Goal: Transaction & Acquisition: Subscribe to service/newsletter

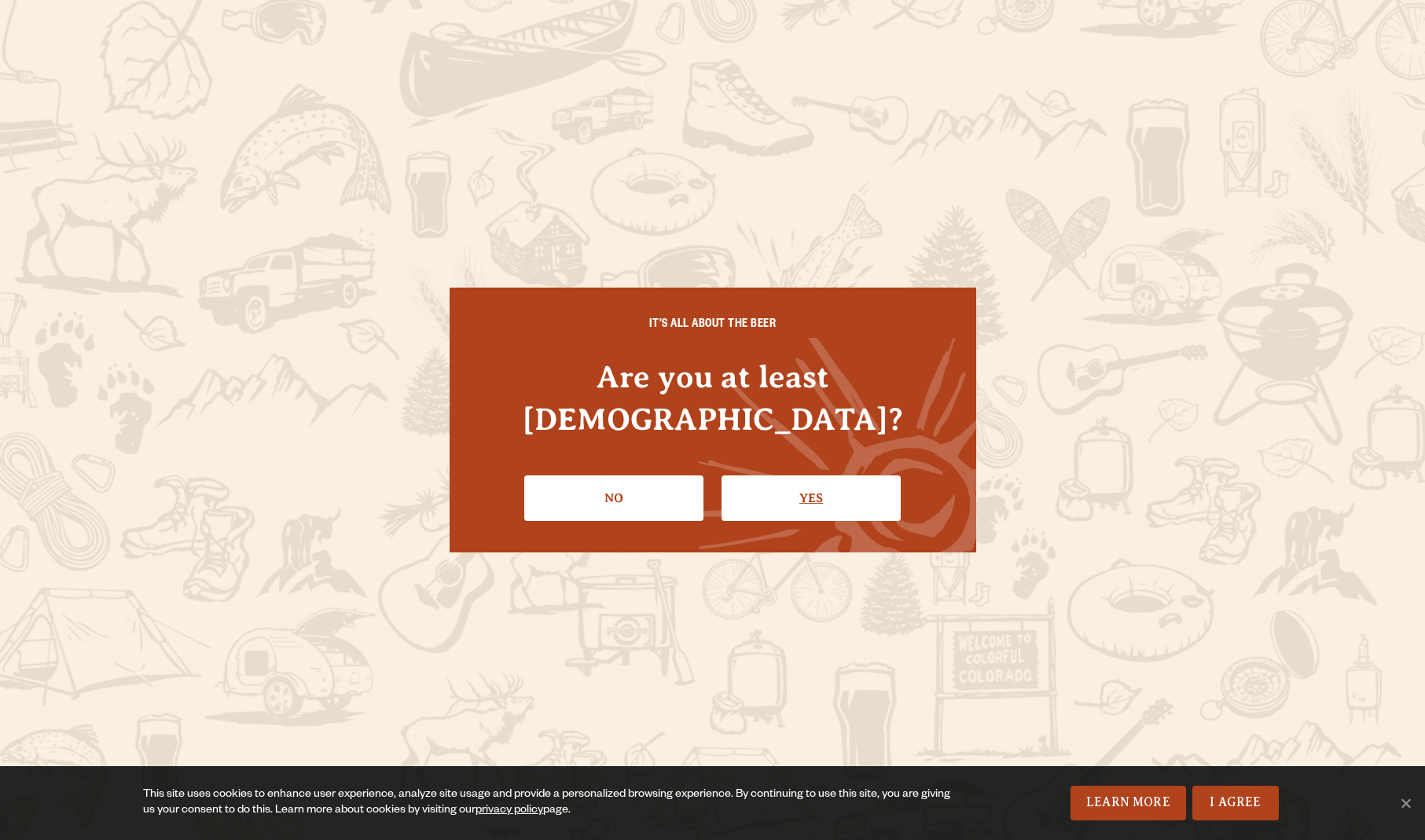
click at [796, 476] on link "Yes" at bounding box center [811, 498] width 179 height 46
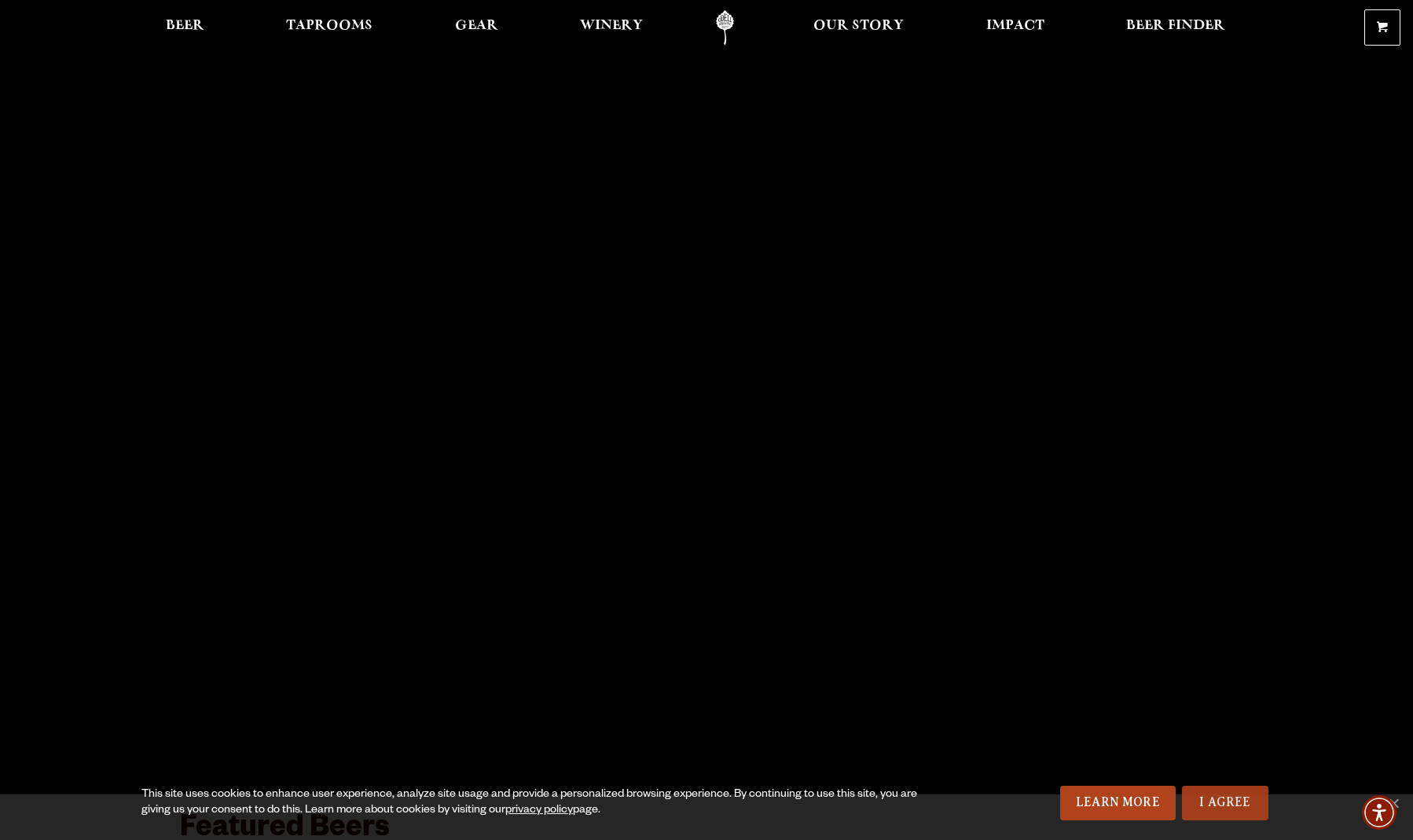
click at [1210, 796] on link "I Agree" at bounding box center [1225, 803] width 86 height 35
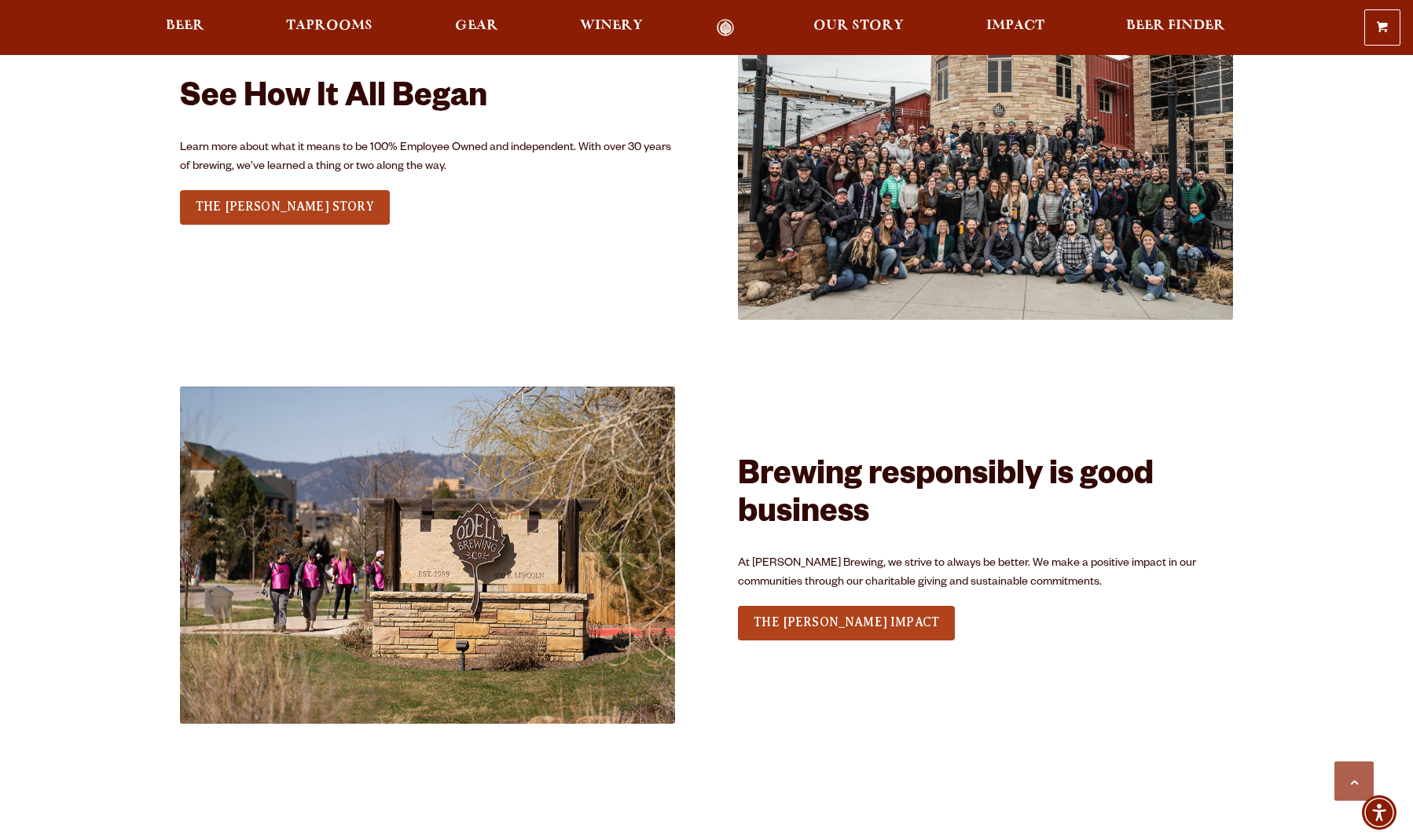
scroll to position [4519, 0]
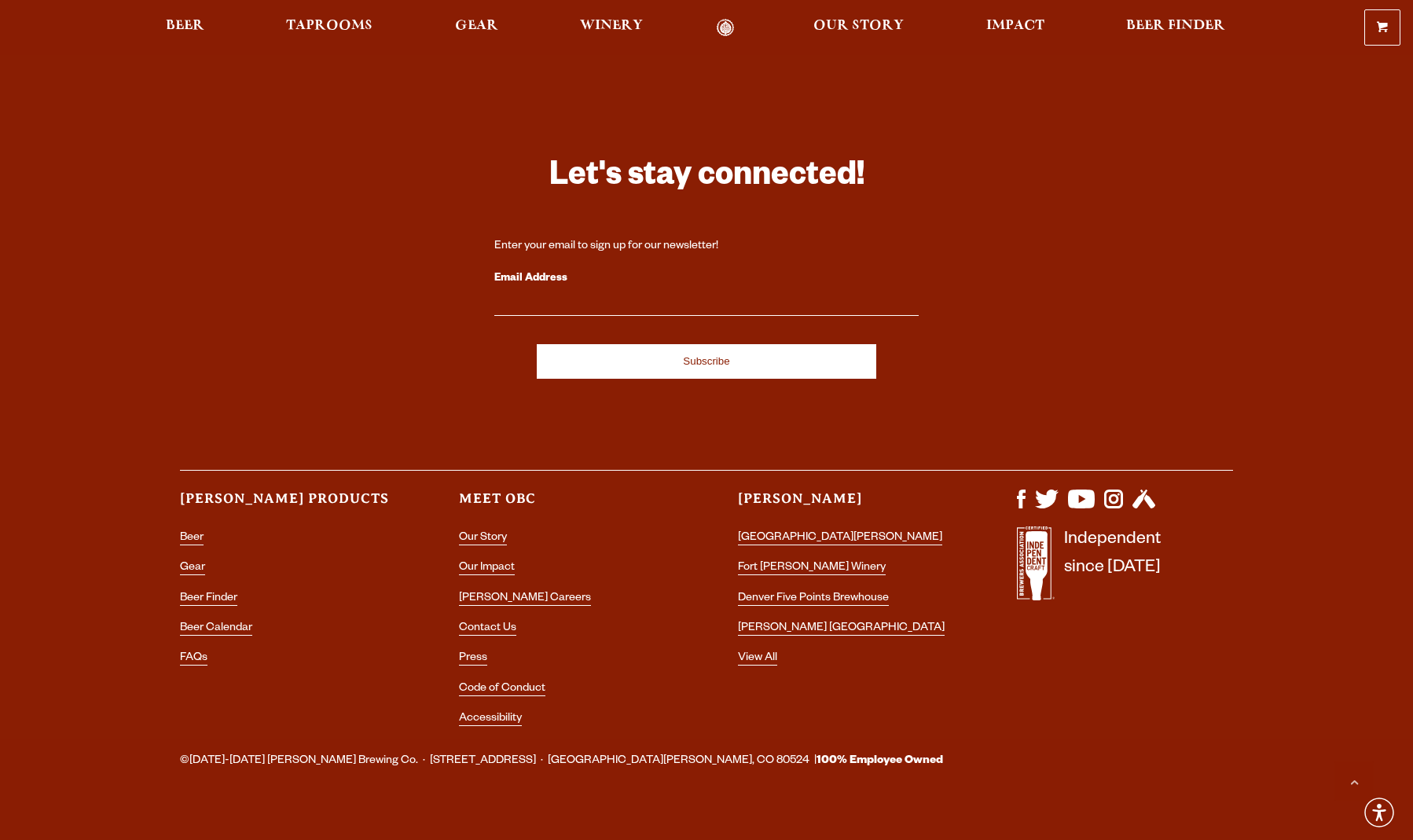
click at [563, 295] on input "Email Address" at bounding box center [706, 305] width 424 height 21
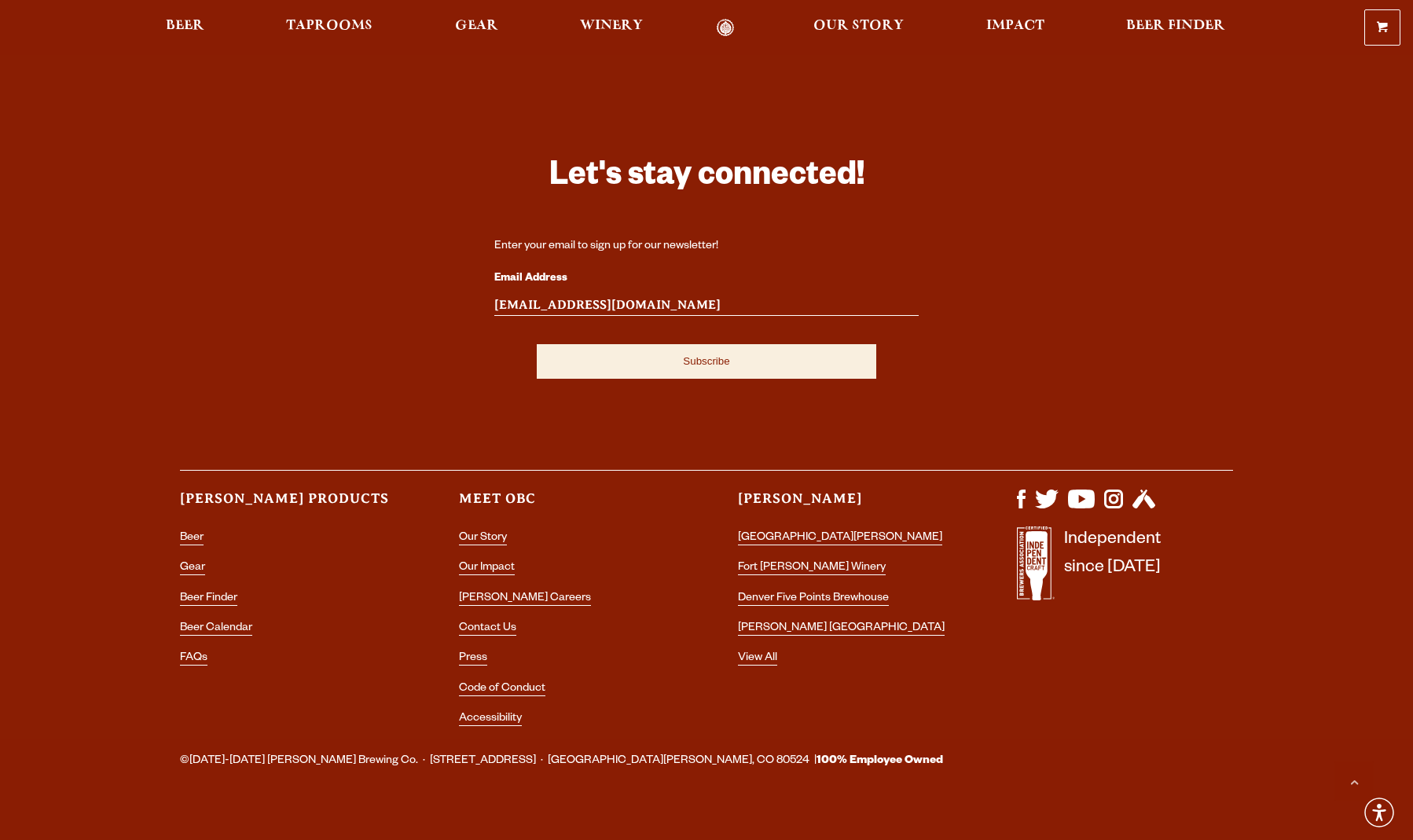
click at [628, 344] on input "Subscribe" at bounding box center [706, 362] width 340 height 35
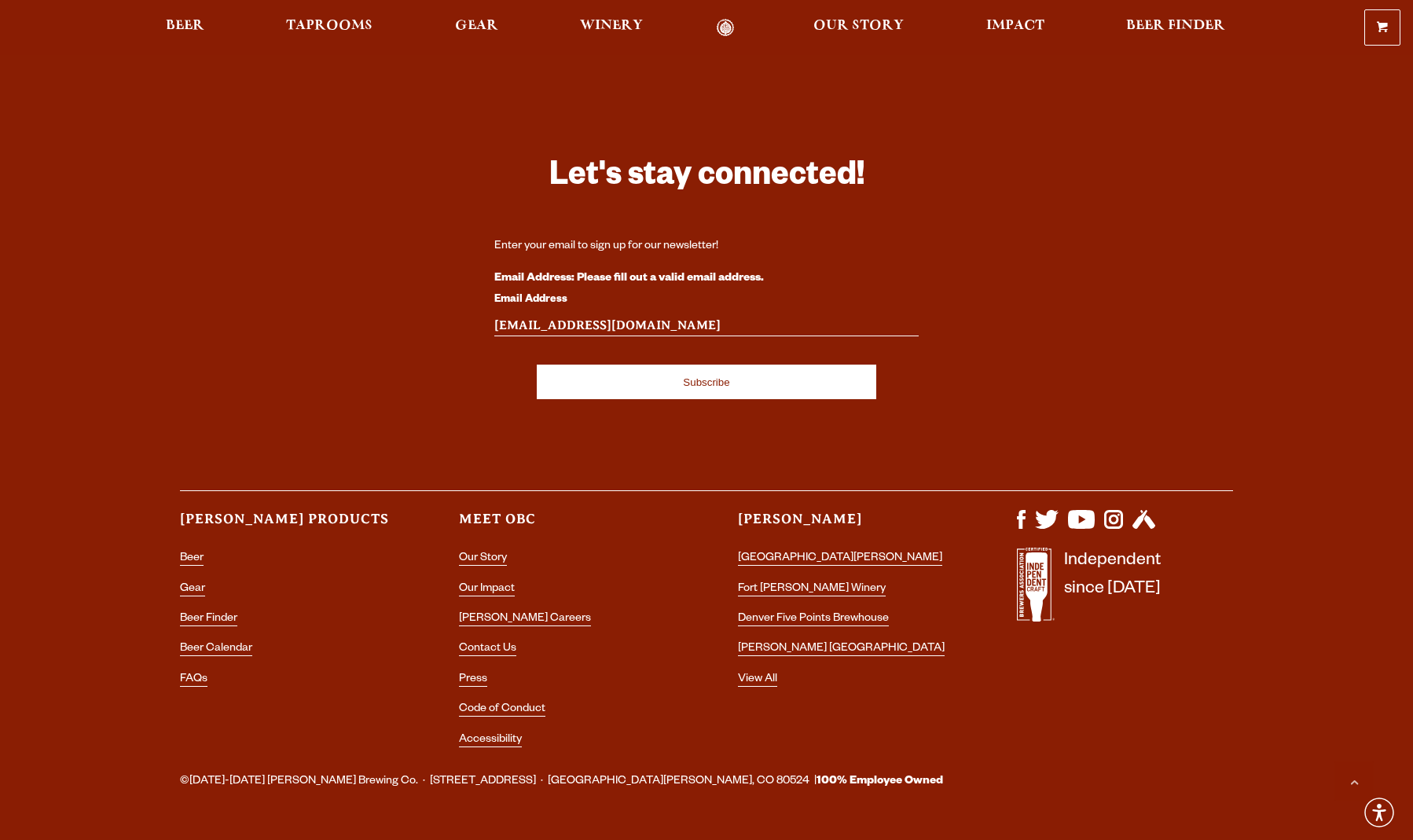
click at [556, 315] on input "timmy@gamil.com" at bounding box center [706, 325] width 424 height 21
click at [765, 364] on input "Subscribe" at bounding box center [706, 382] width 340 height 35
click at [718, 365] on input "Subscribe" at bounding box center [706, 382] width 340 height 35
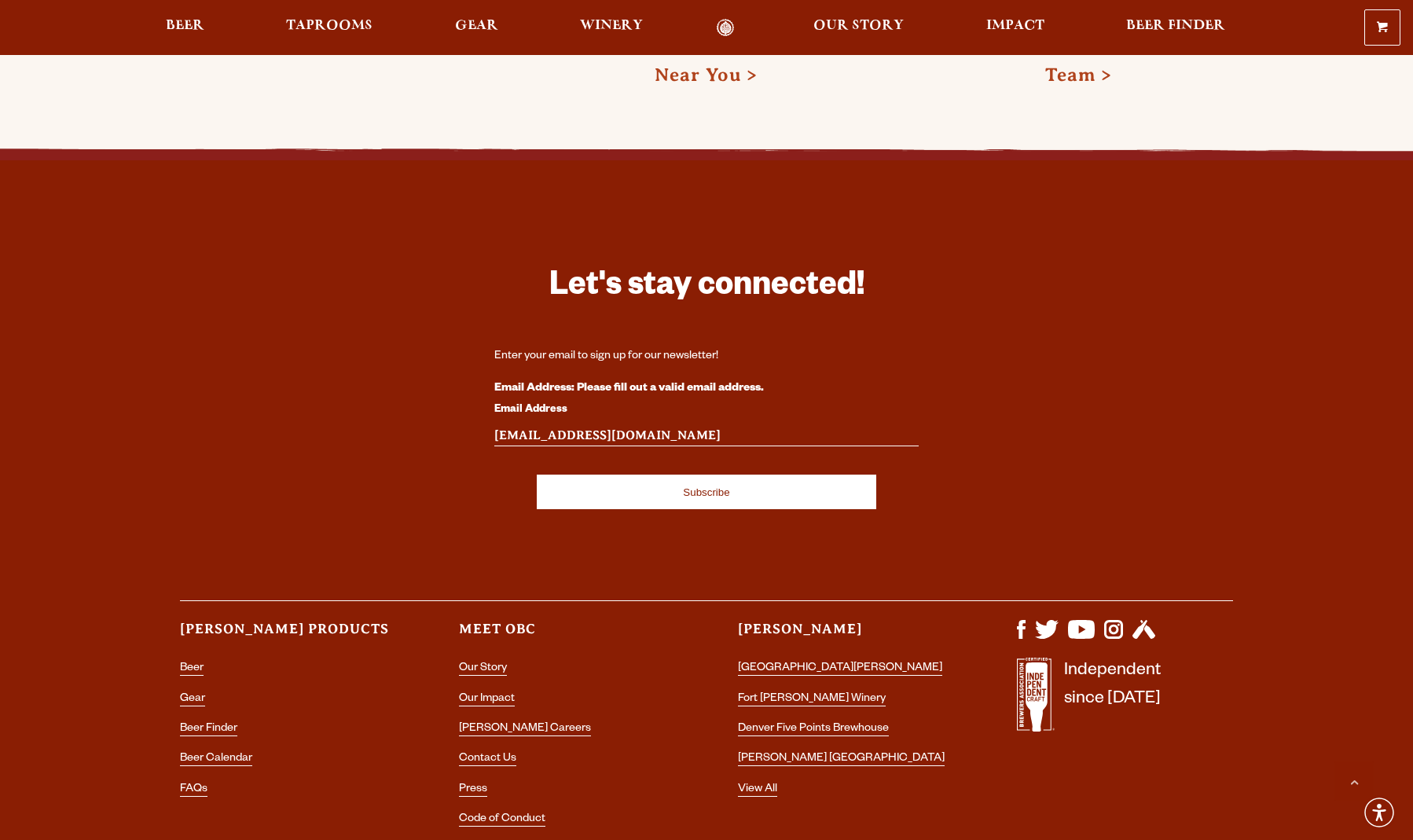
scroll to position [4539, 0]
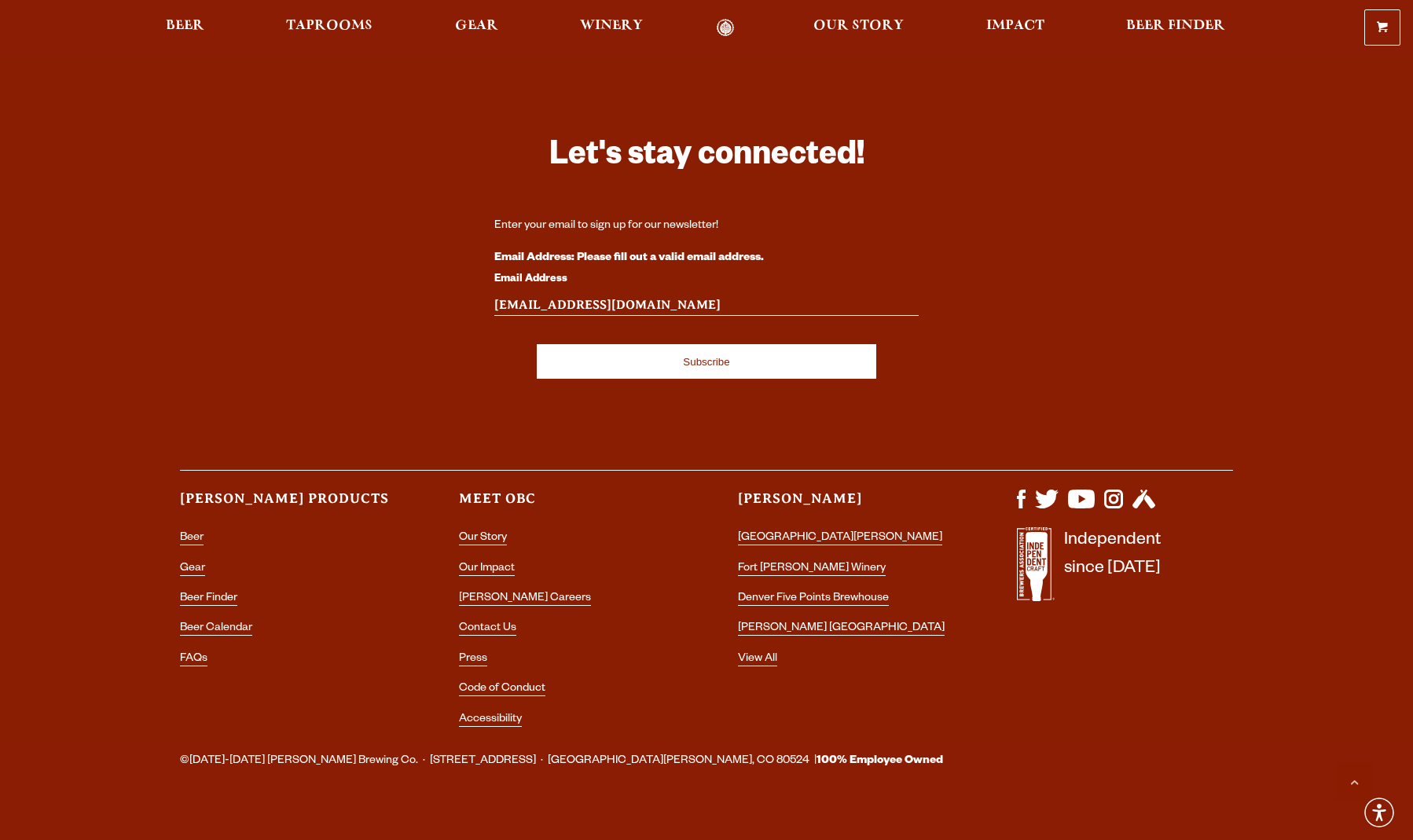
click at [535, 295] on input "timmy@gmail.com" at bounding box center [706, 305] width 424 height 21
type input "timmy.time@gmail.com"
click at [736, 354] on input "Subscribe" at bounding box center [706, 362] width 340 height 35
click at [646, 295] on input "timmy.time@gmail.com" at bounding box center [706, 305] width 424 height 21
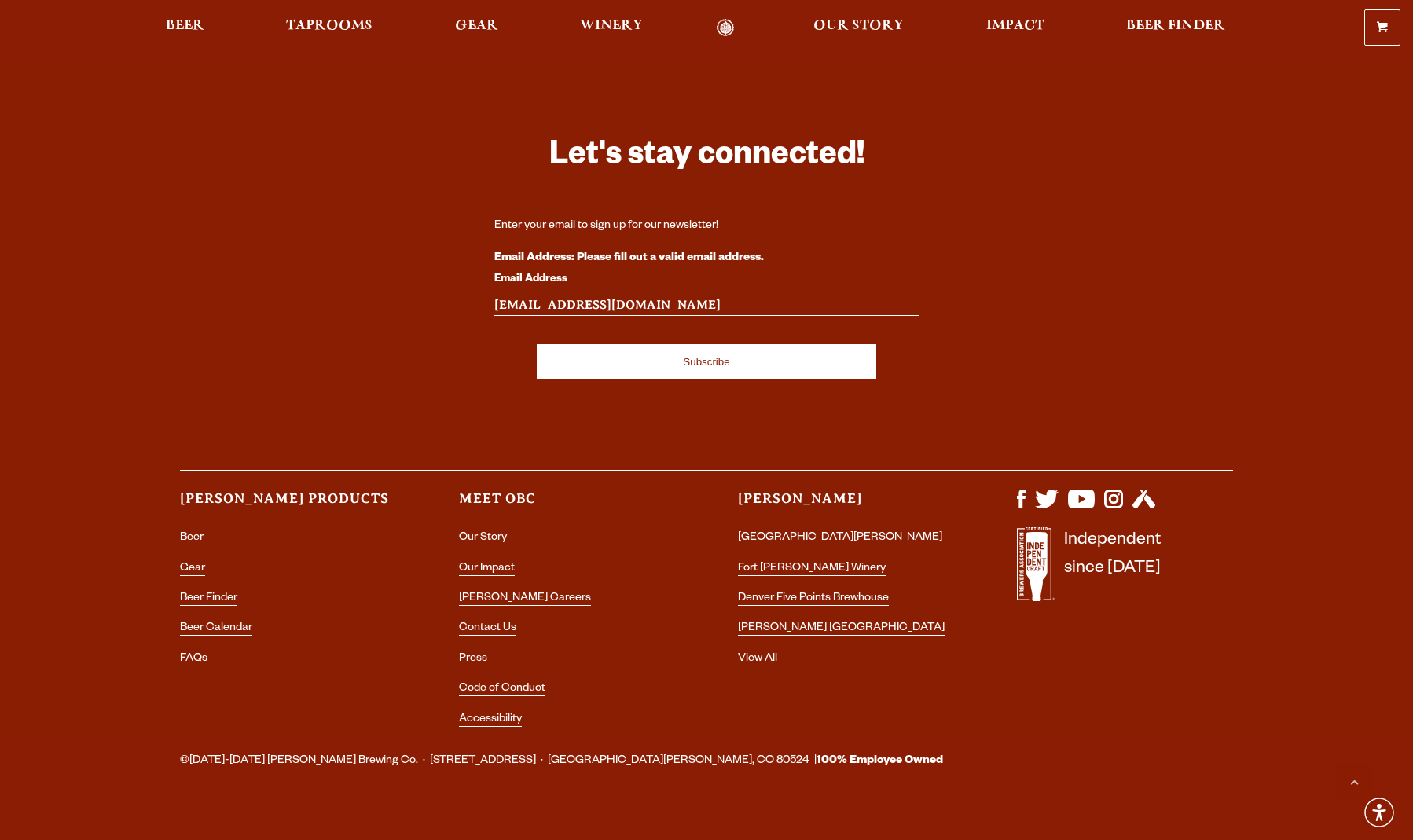
click at [646, 295] on input "timmy.time@gmail.com" at bounding box center [706, 305] width 424 height 21
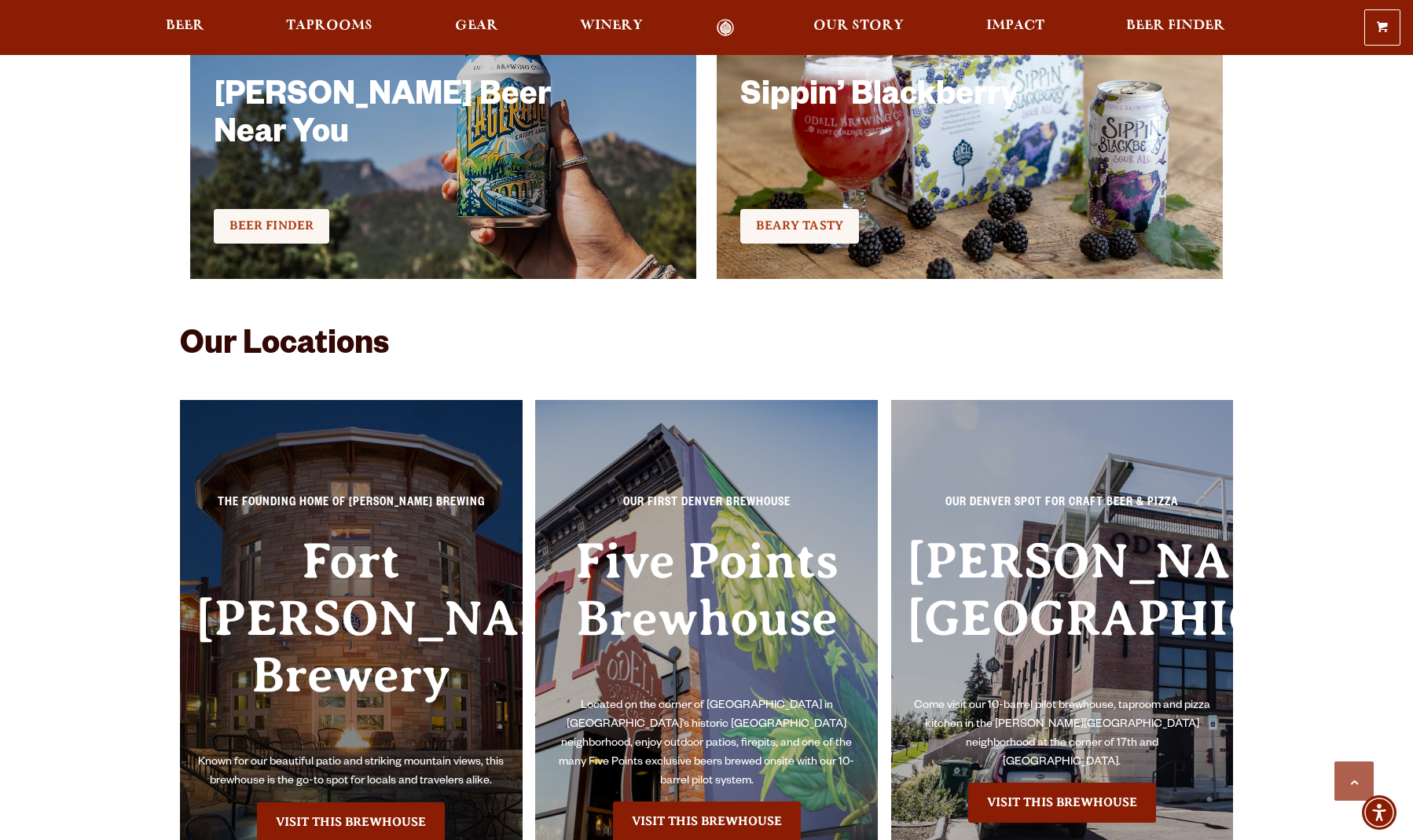
scroll to position [4519, 0]
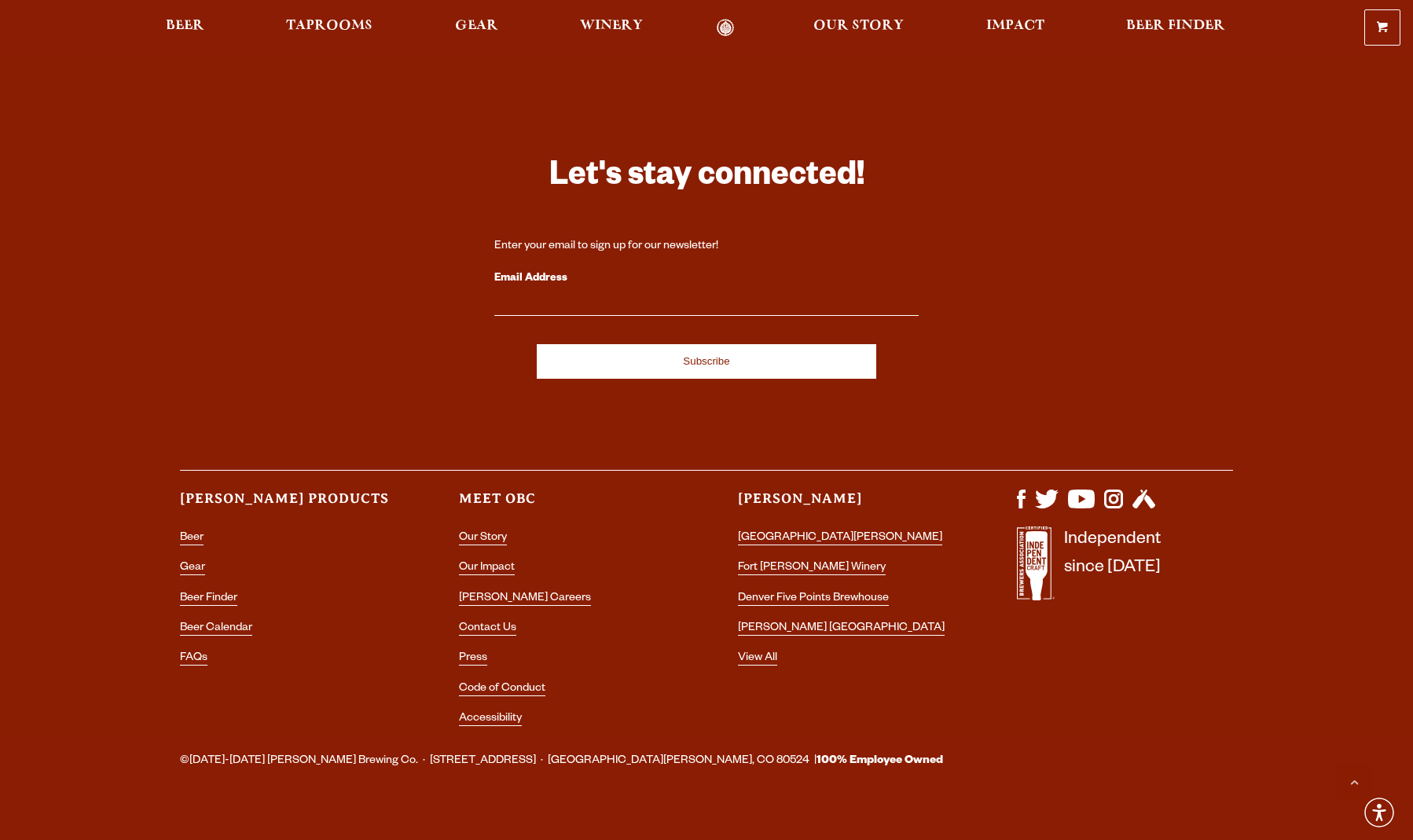
click at [551, 295] on input "Email Address" at bounding box center [706, 305] width 424 height 21
paste input "[EMAIL_ADDRESS][DOMAIN_NAME]"
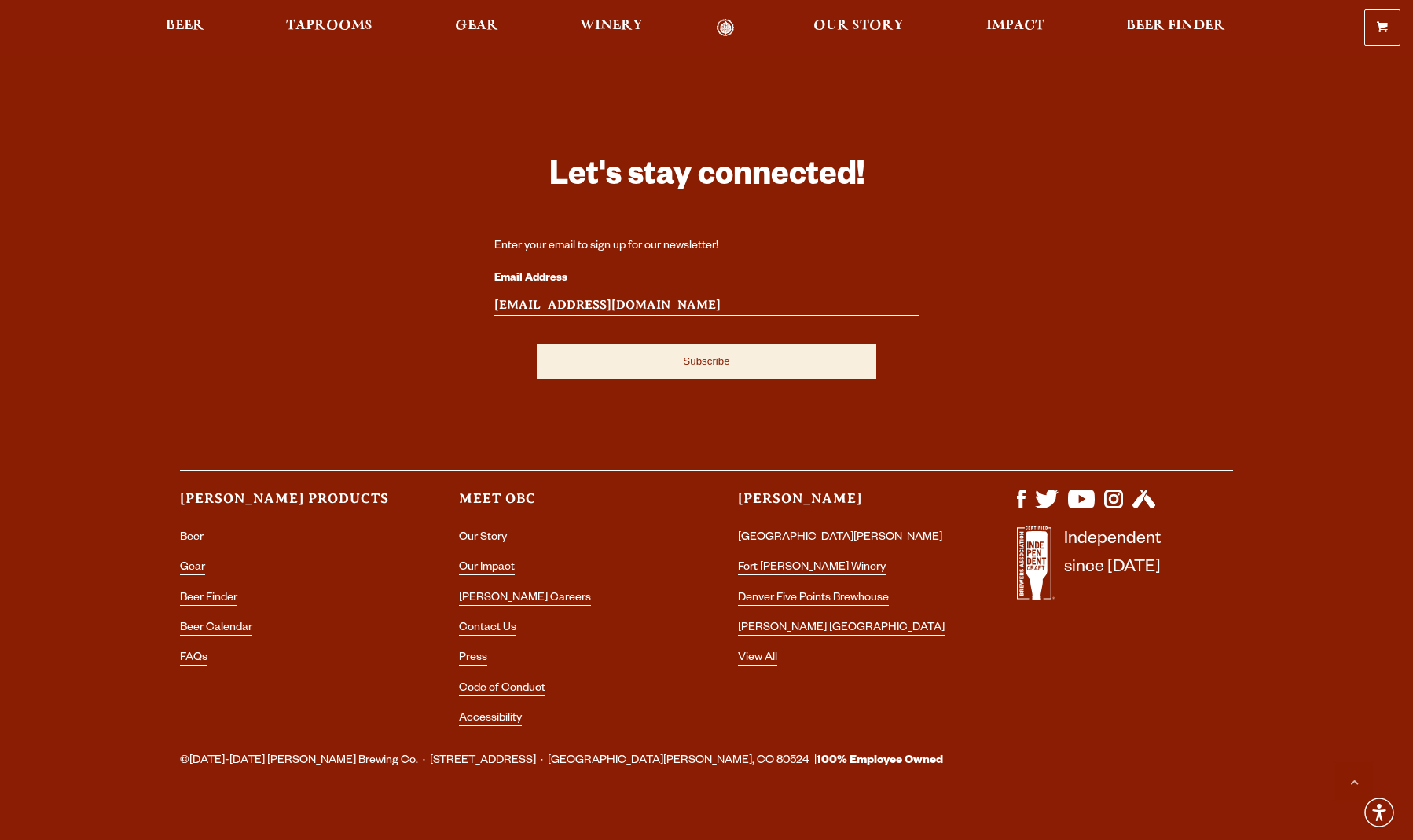
type input "[EMAIL_ADDRESS][DOMAIN_NAME]"
click at [595, 344] on input "Subscribe" at bounding box center [706, 362] width 340 height 35
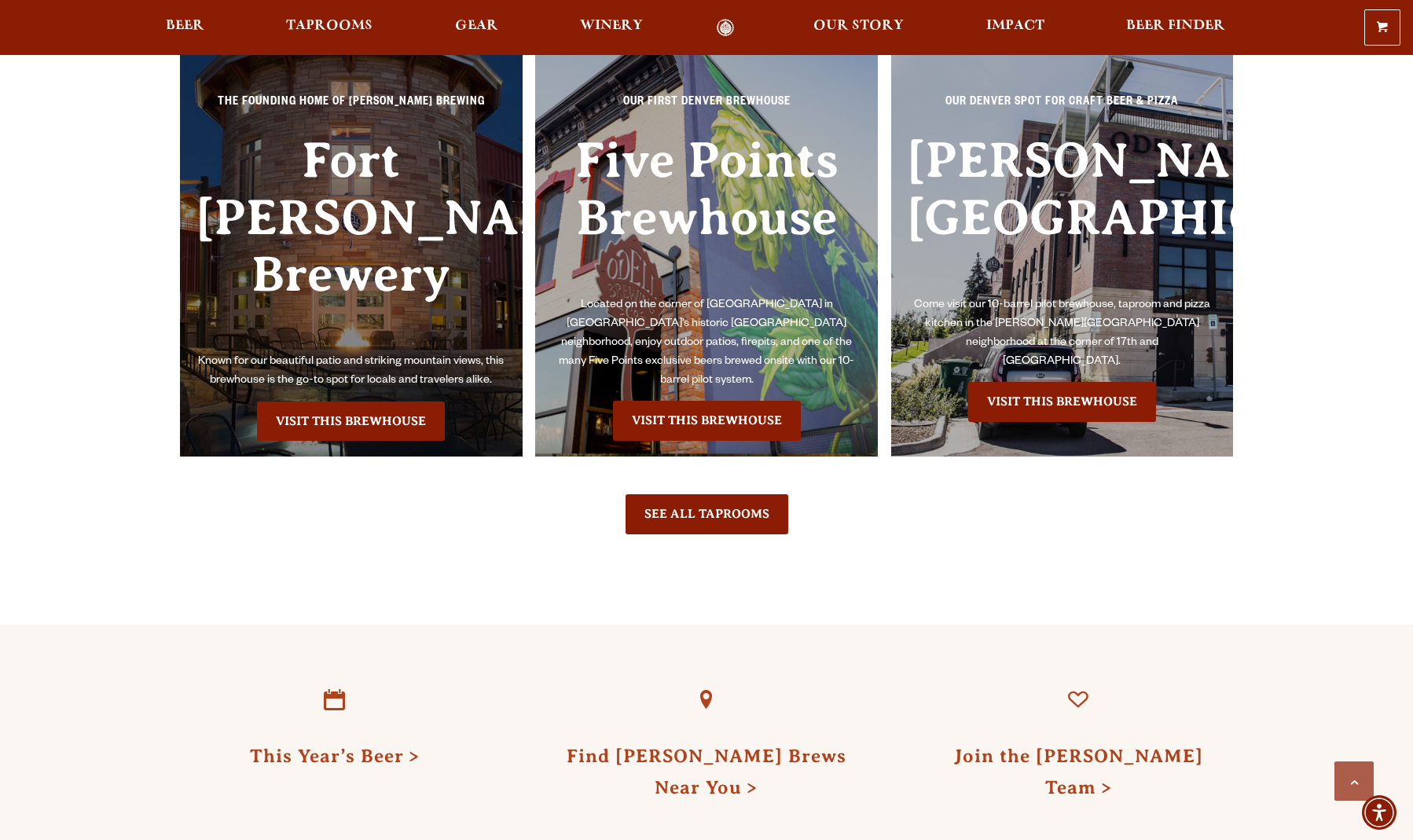
scroll to position [4519, 0]
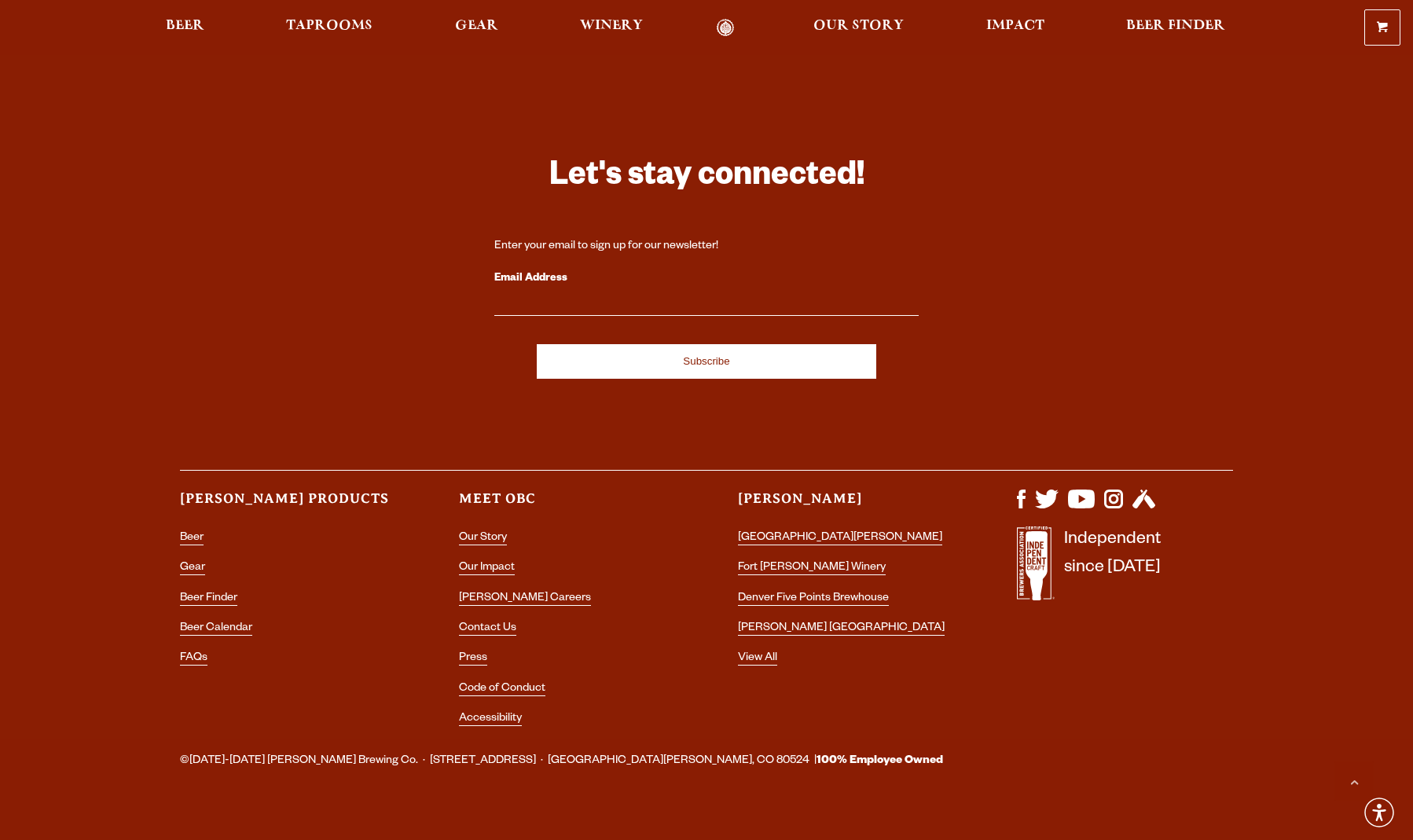
click at [567, 295] on input "Email Address" at bounding box center [706, 305] width 424 height 21
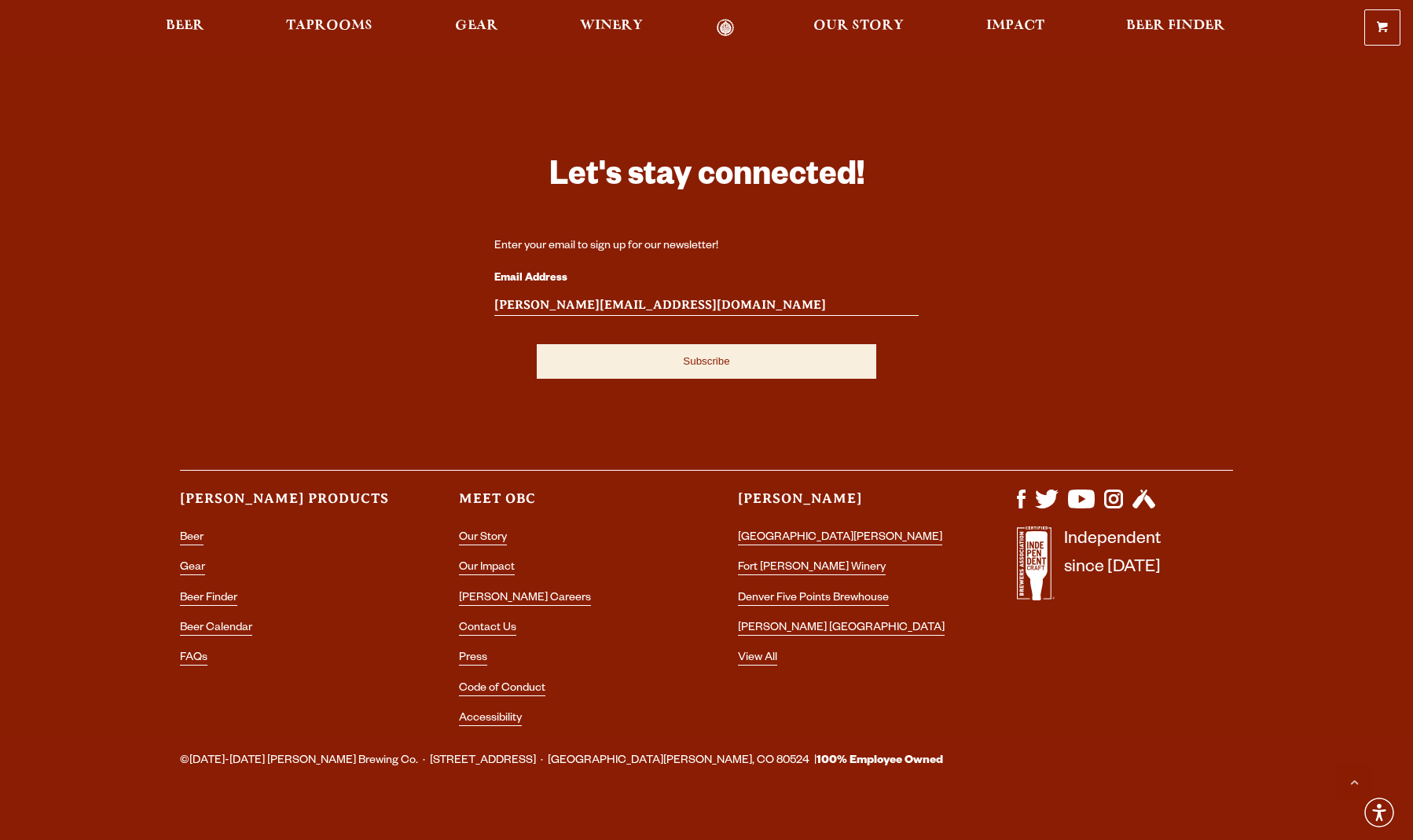
type input "scott@macmail.com"
click at [644, 344] on input "Subscribe" at bounding box center [706, 362] width 340 height 35
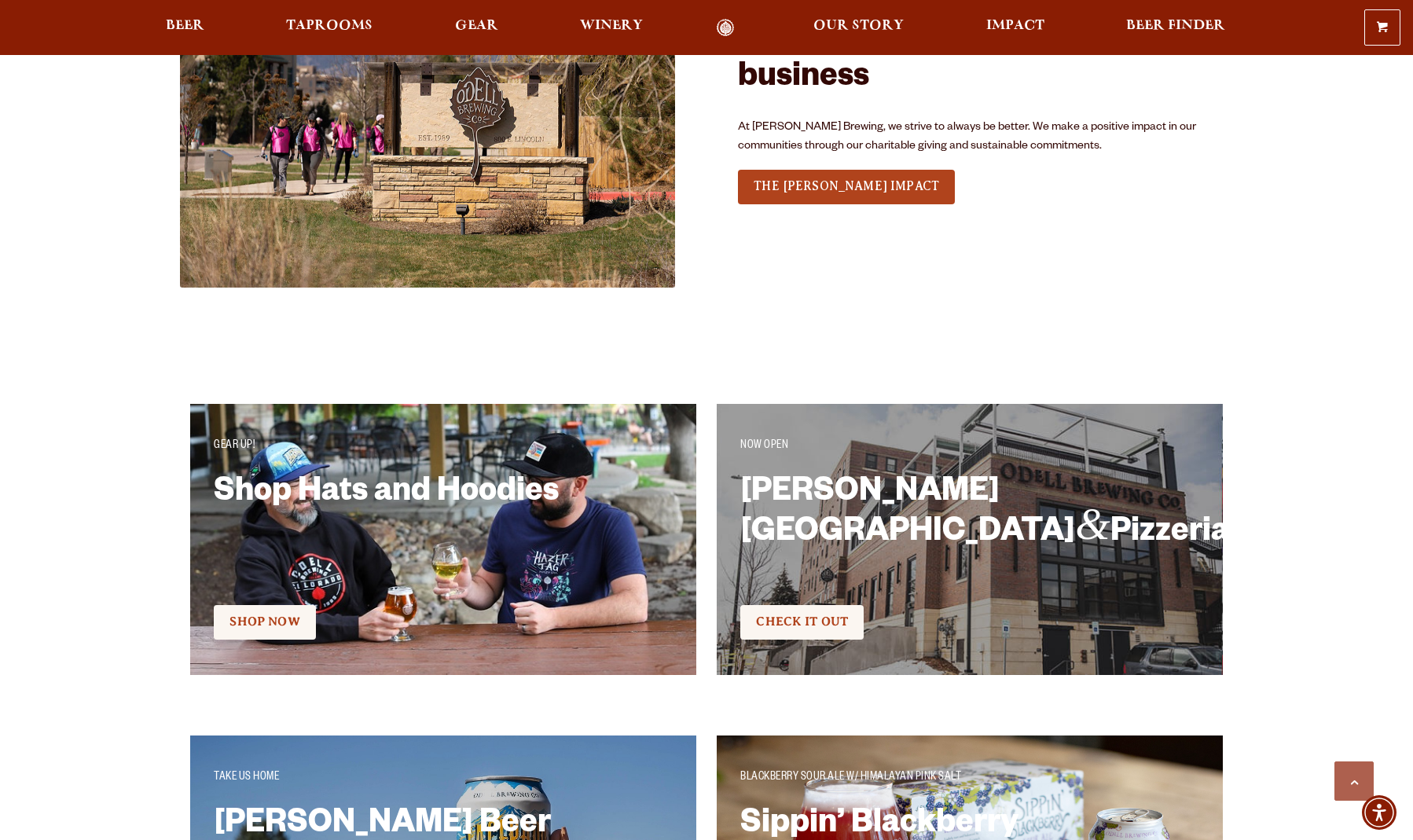
scroll to position [4519, 0]
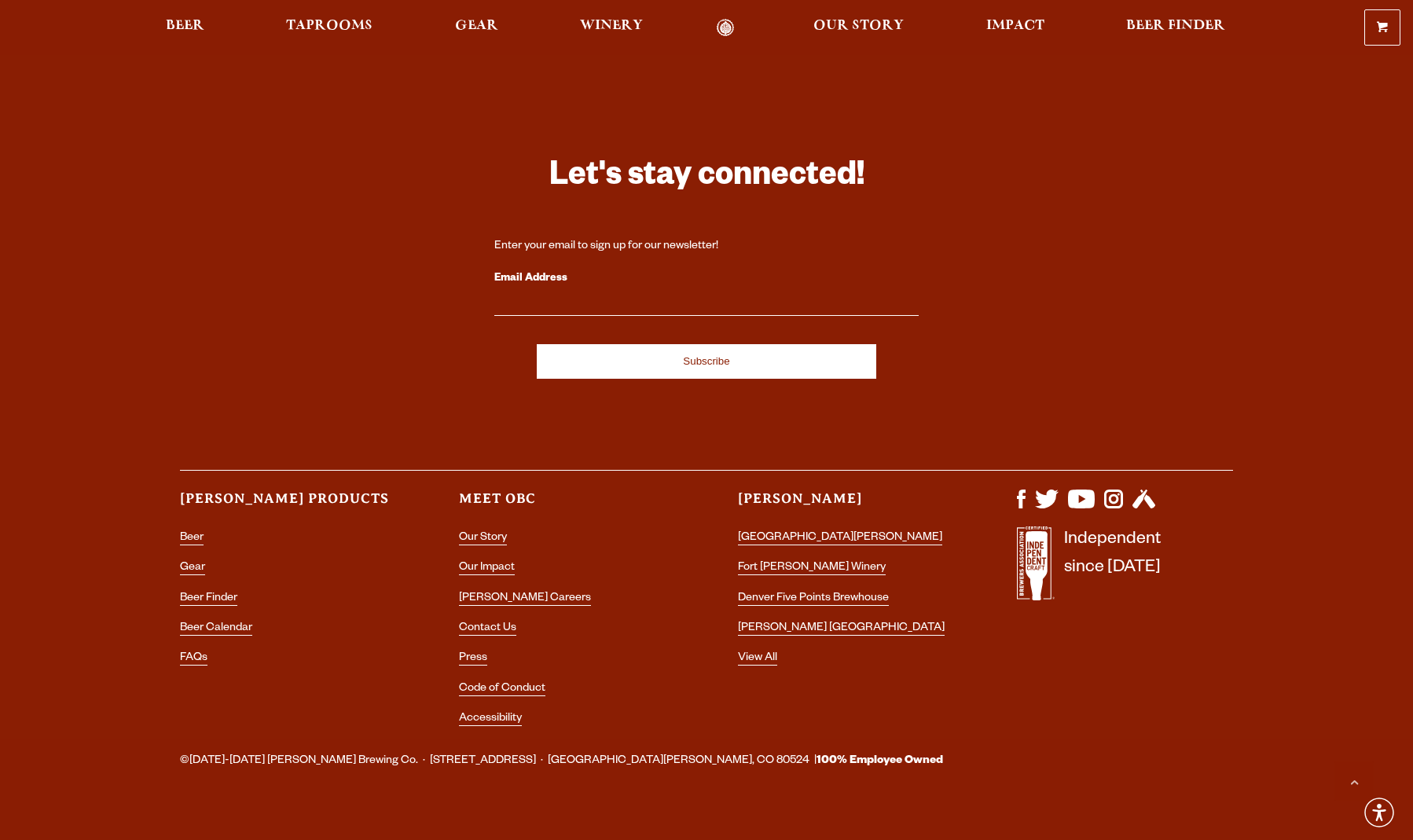
click at [535, 295] on input "Email Address" at bounding box center [706, 305] width 424 height 21
paste input "@icloud.com,"
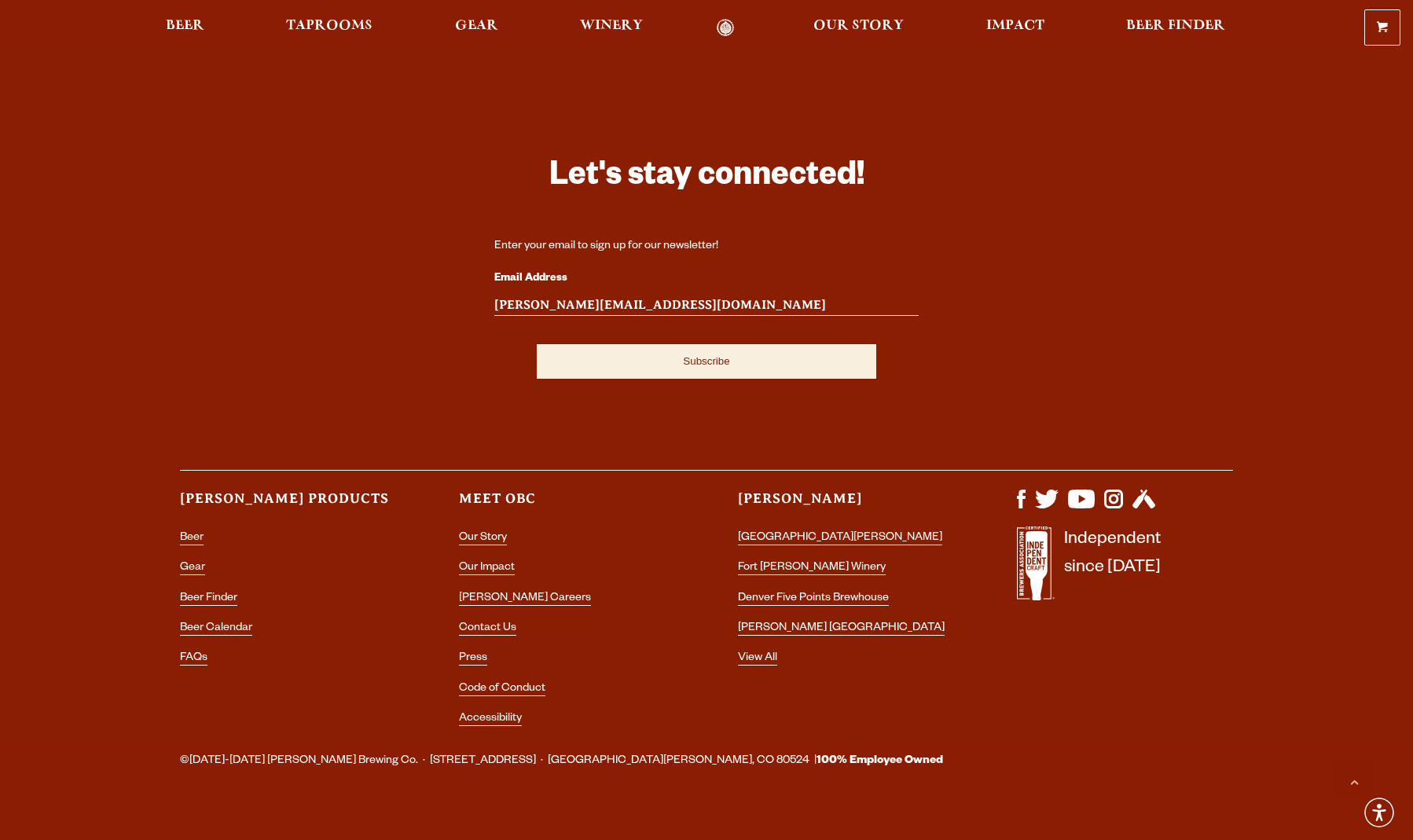
type input "james.township@icloud.com"
click at [627, 344] on input "Subscribe" at bounding box center [706, 362] width 340 height 35
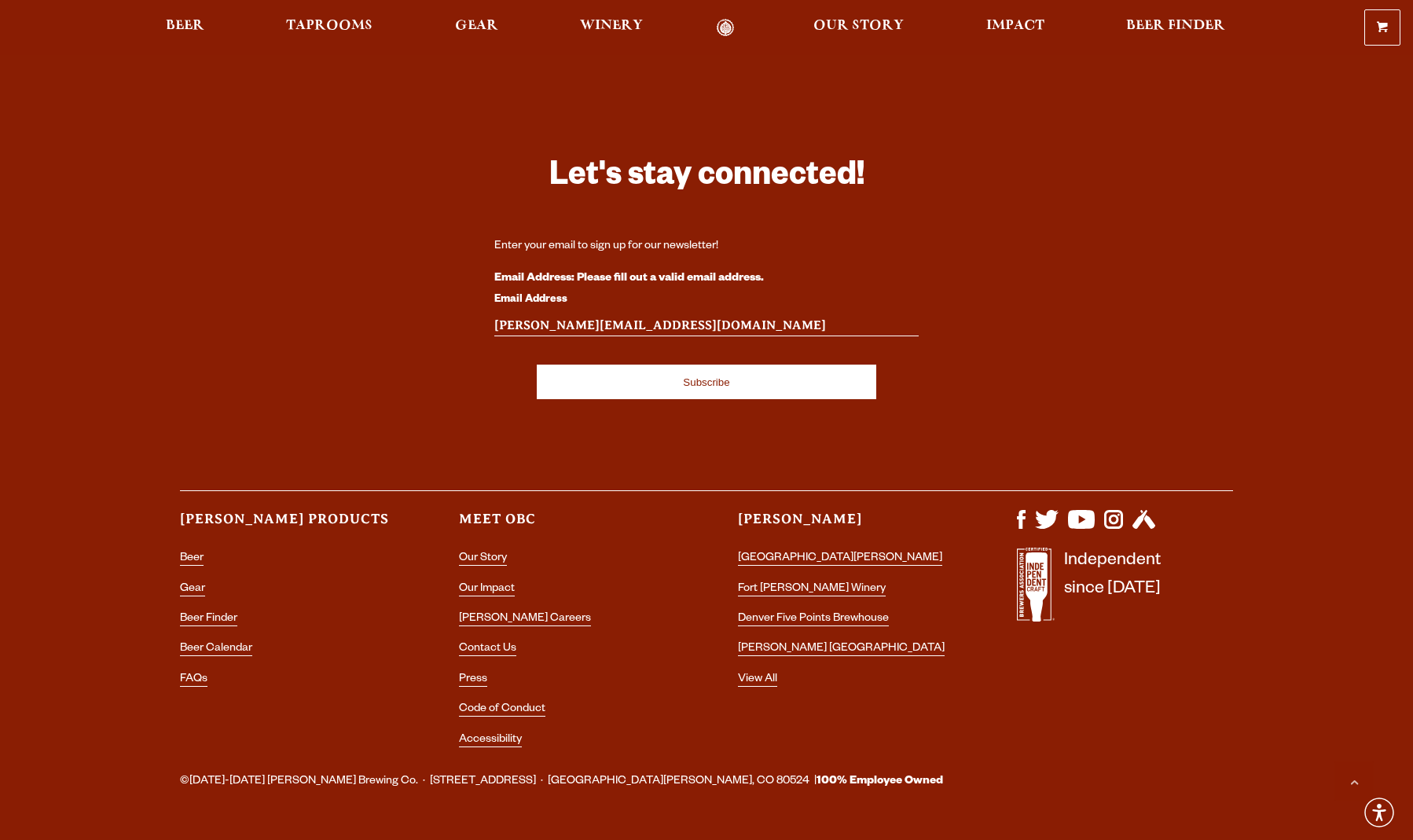
click at [1312, 184] on div "Let's stay connected! Enter your email to sign up for our newsletter! Email Add…" at bounding box center [706, 401] width 1413 height 718
click at [699, 366] on input "Subscribe" at bounding box center [706, 382] width 340 height 35
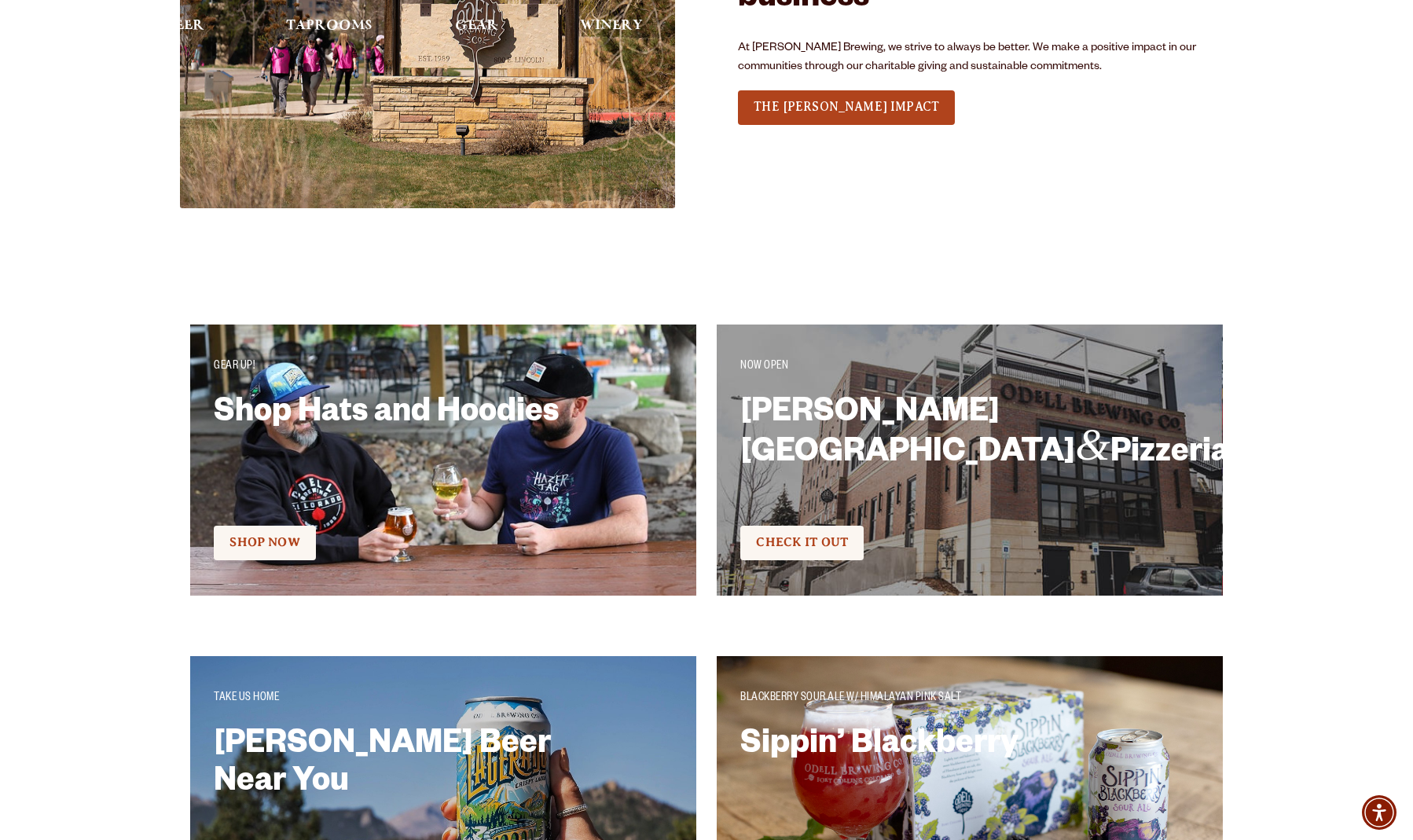
scroll to position [4519, 0]
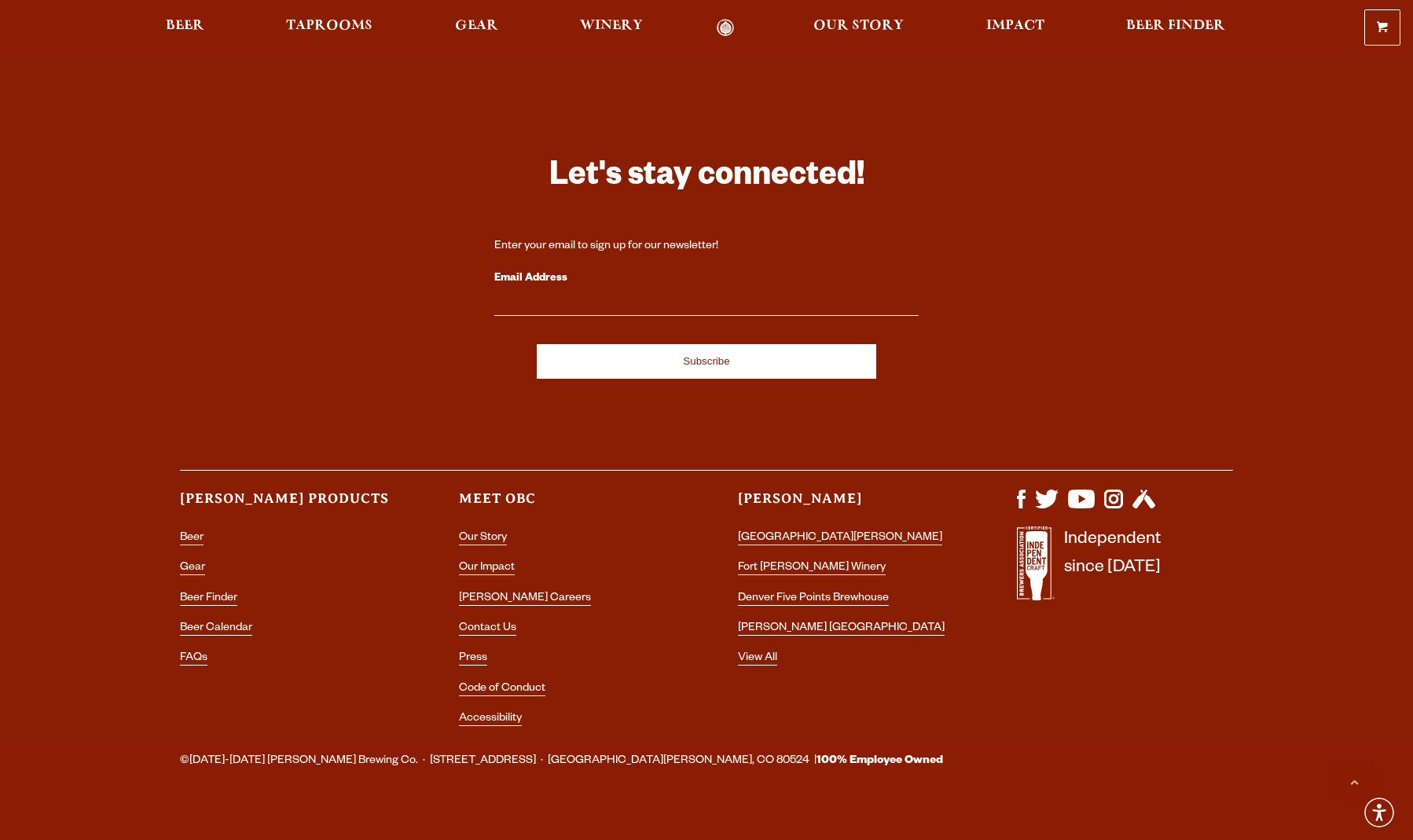
click at [563, 295] on input "Email Address" at bounding box center [706, 305] width 424 height 21
paste input "[URL][DOMAIN_NAME]"
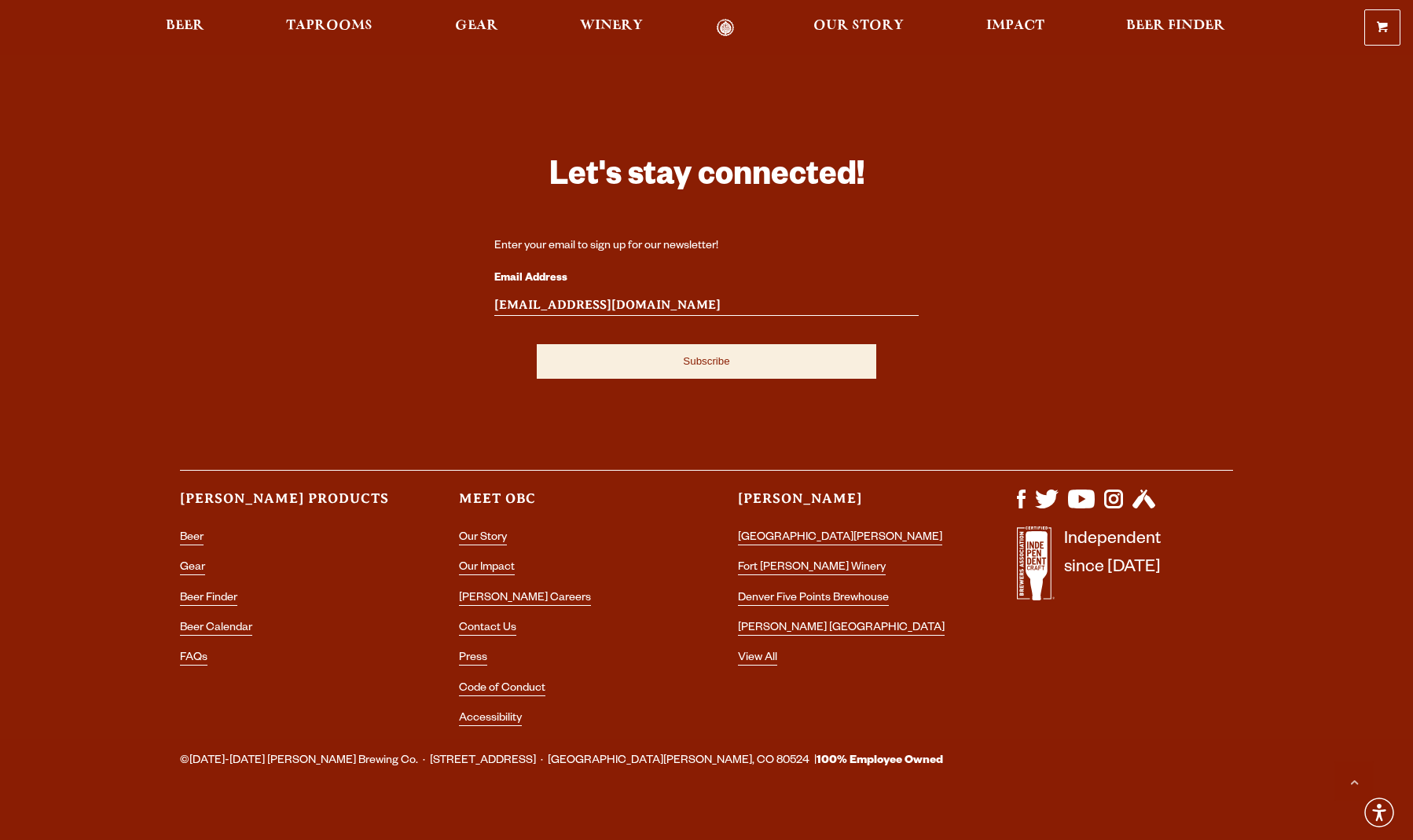
type input "[EMAIL_ADDRESS][DOMAIN_NAME]"
click at [650, 344] on input "Subscribe" at bounding box center [706, 362] width 340 height 35
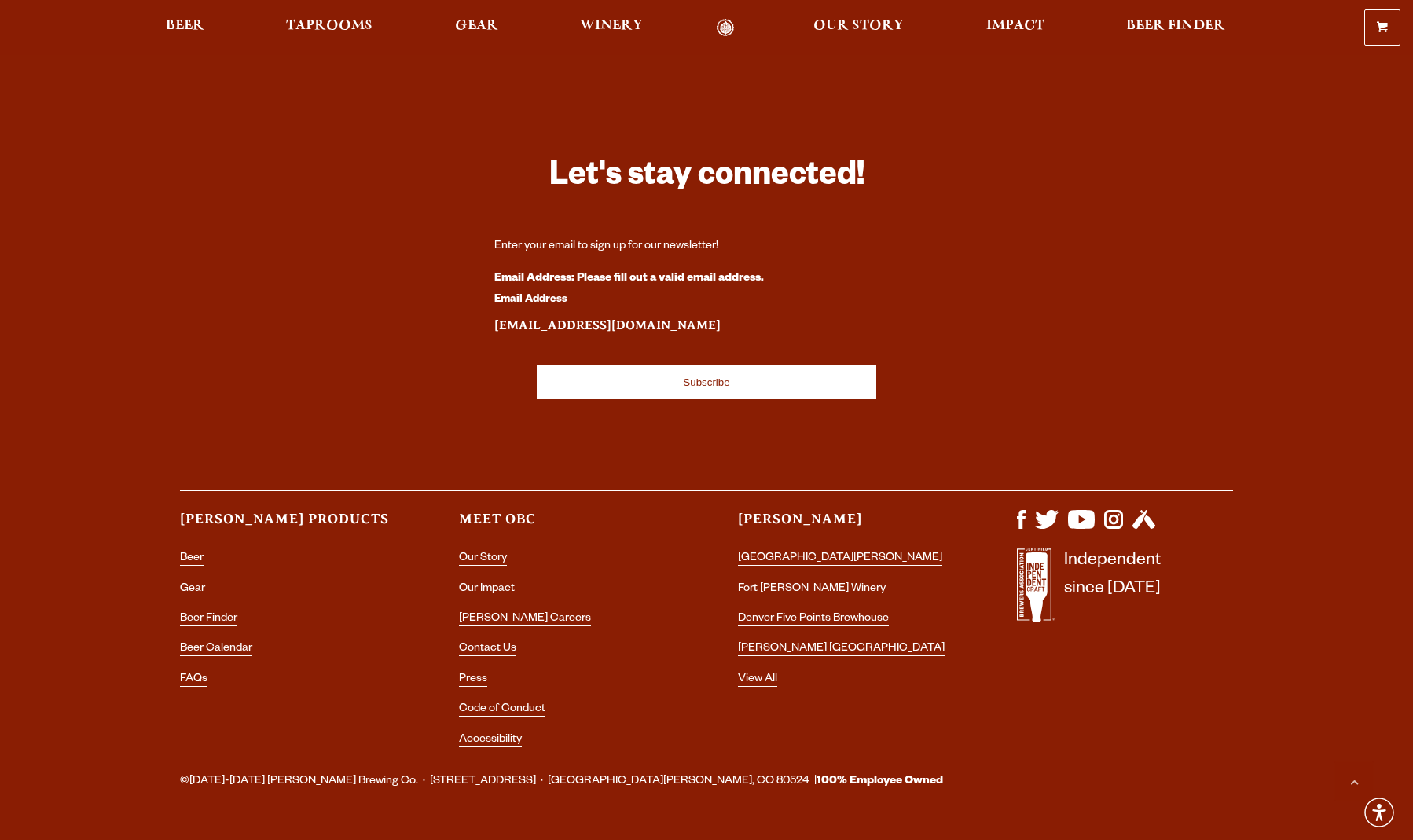
click at [1325, 358] on div "Let's stay connected! Enter your email to sign up for our newsletter! Email Add…" at bounding box center [706, 401] width 1413 height 718
click at [1327, 333] on div "Let's stay connected! Enter your email to sign up for our newsletter! Email Add…" at bounding box center [706, 401] width 1413 height 718
click at [1327, 332] on div "Let's stay connected! Enter your email to sign up for our newsletter! Email Add…" at bounding box center [706, 401] width 1413 height 718
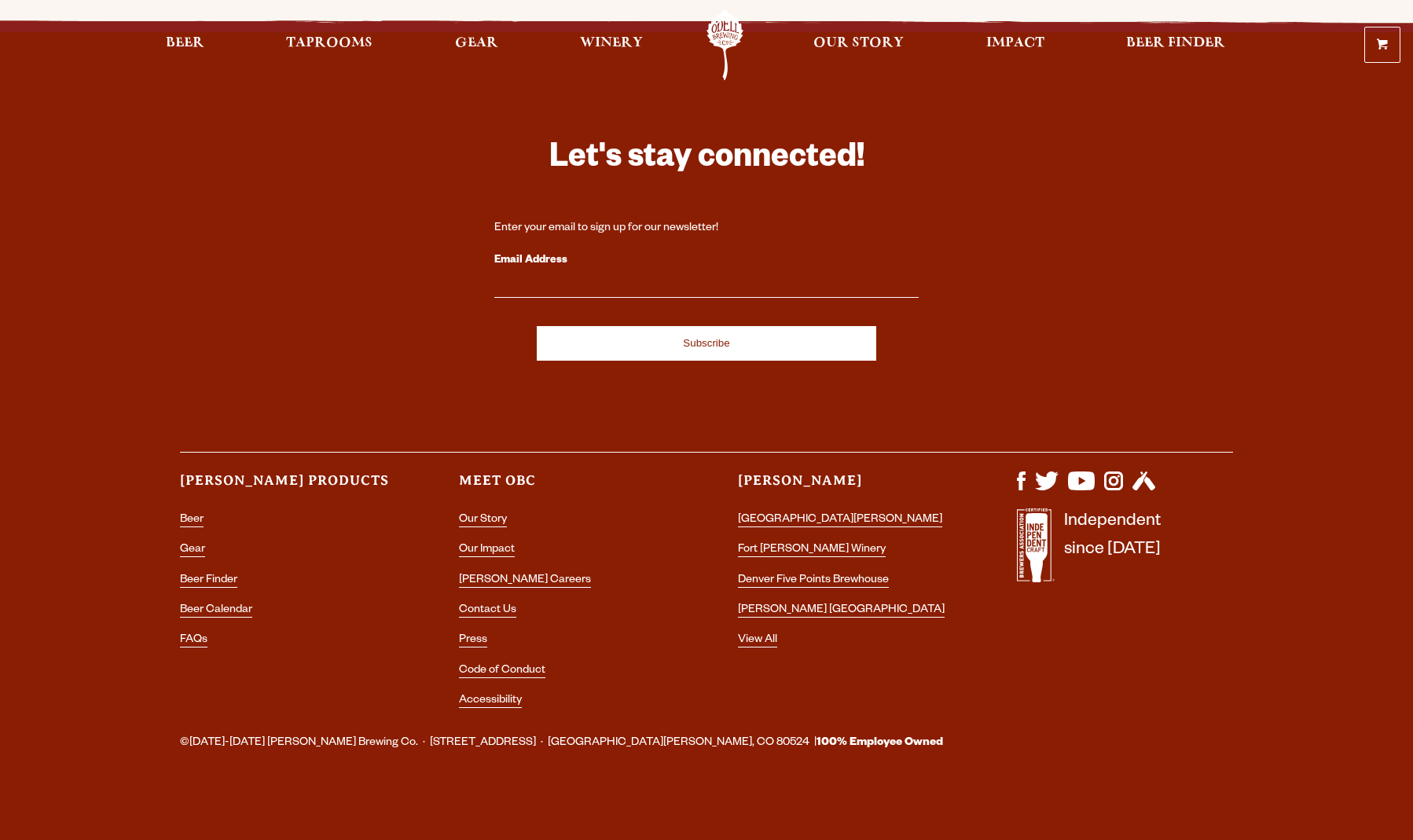
scroll to position [4518, 0]
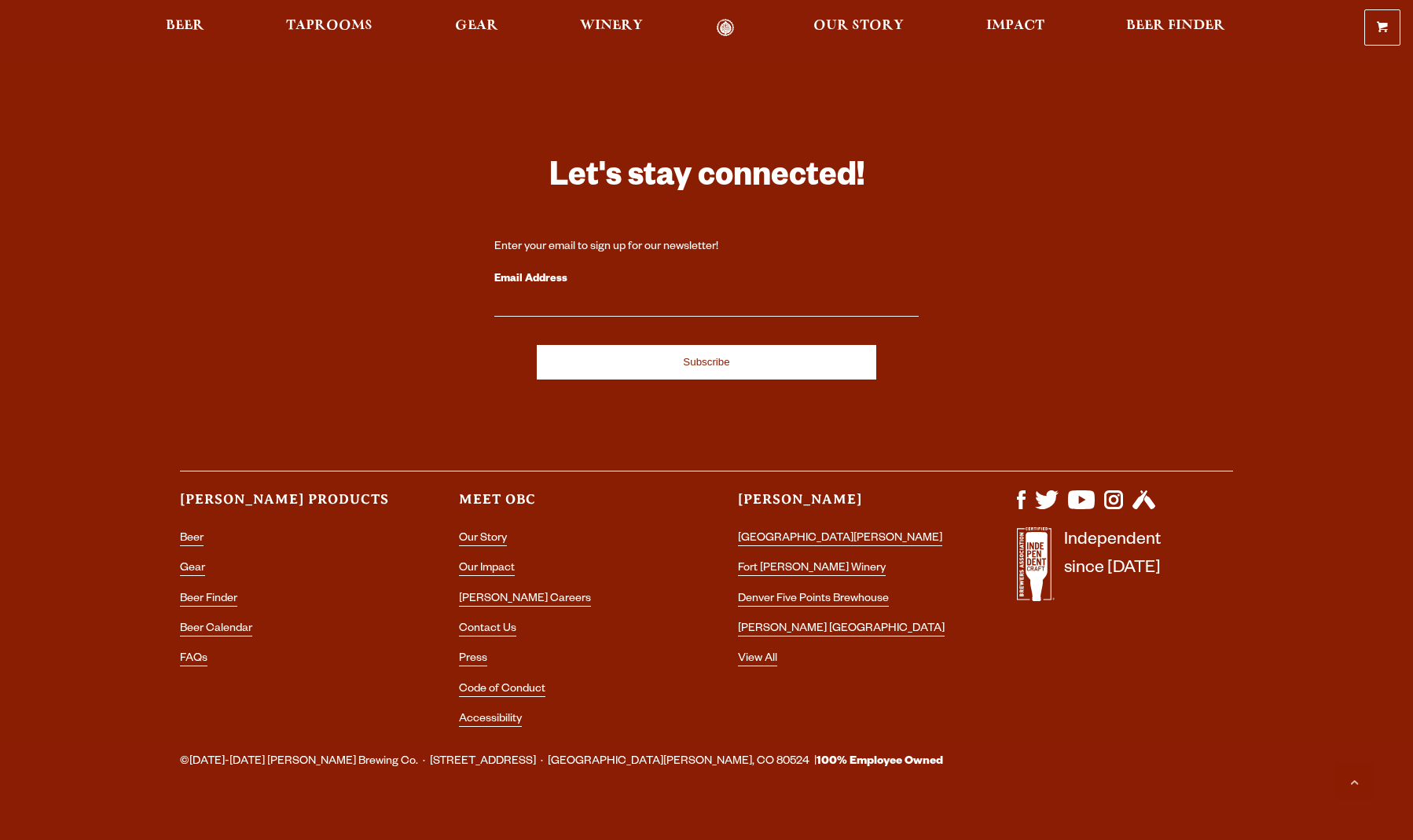
click at [732, 296] on input "Email Address" at bounding box center [706, 306] width 424 height 21
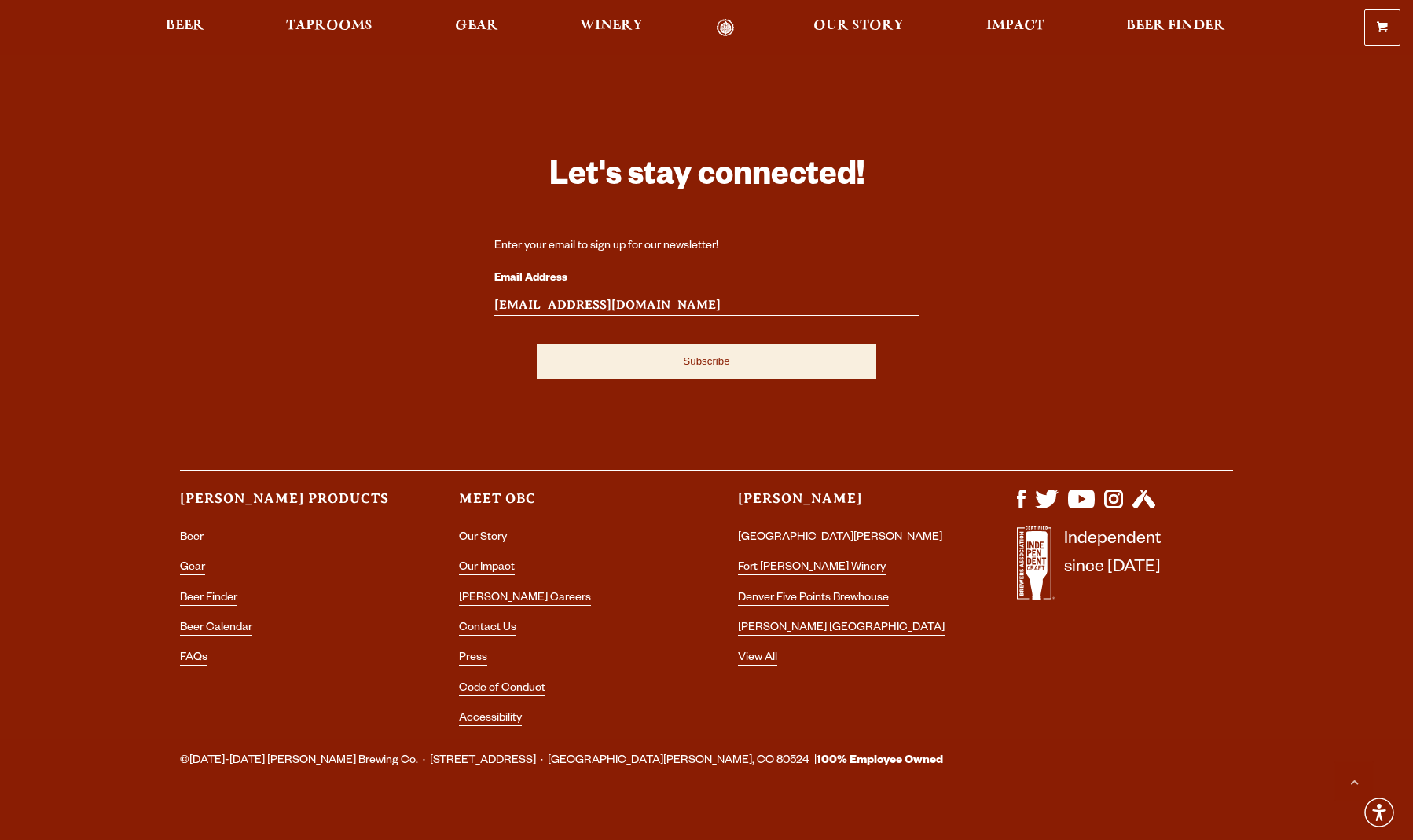
type input "newsletters@hopspin.com"
click at [721, 344] on input "Subscribe" at bounding box center [706, 362] width 340 height 35
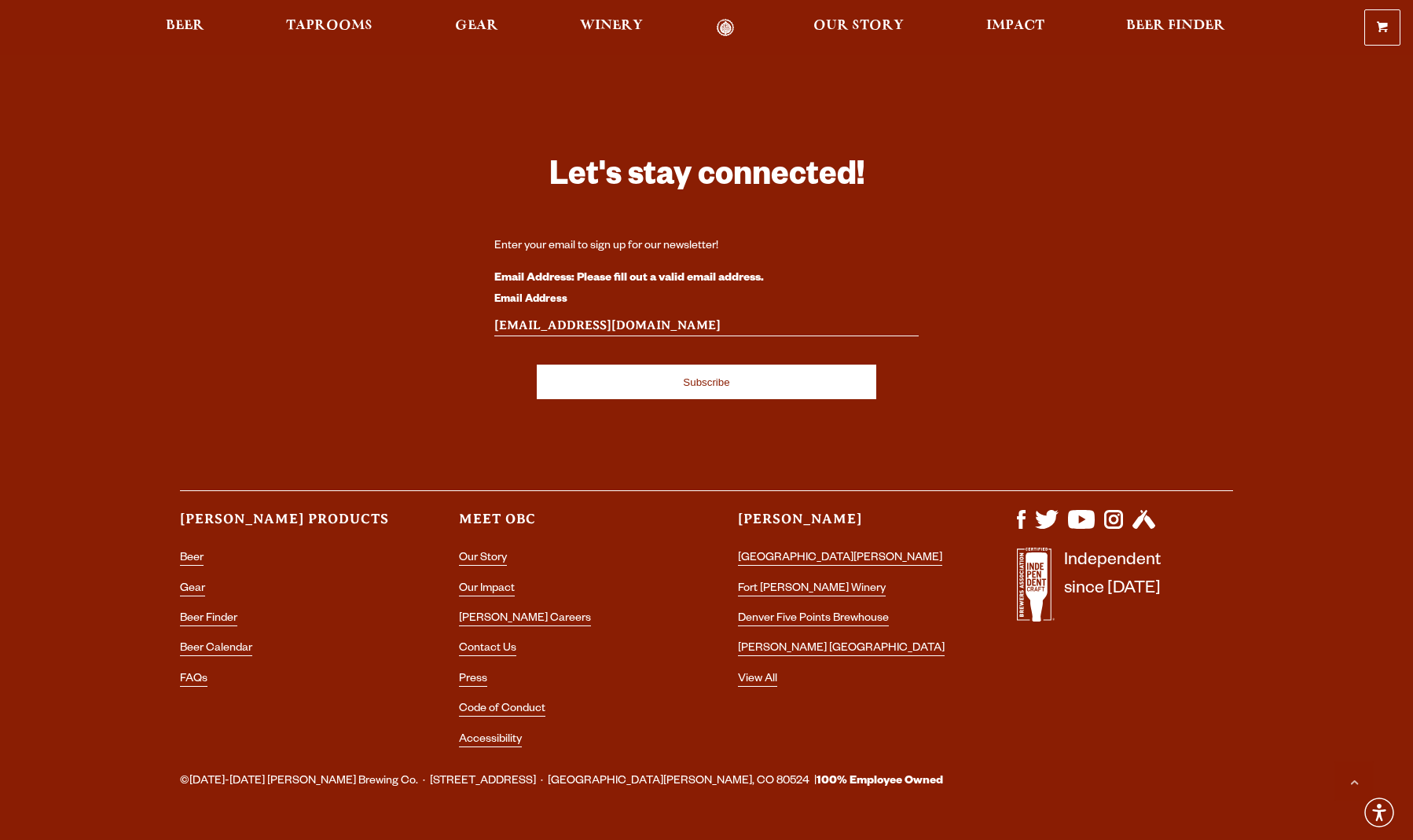
click at [1205, 307] on div "Let's stay connected! Enter your email to sign up for our newsletter! Email Add…" at bounding box center [706, 439] width 1132 height 642
